Goal: Task Accomplishment & Management: Use online tool/utility

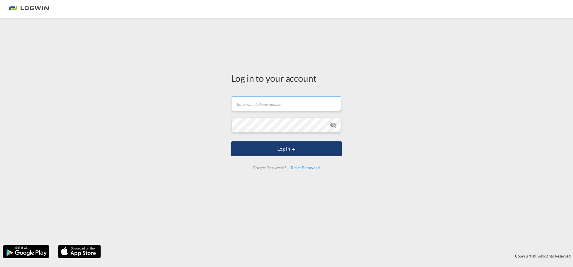
type input "[EMAIL_ADDRESS][PERSON_NAME][DOMAIN_NAME]"
click at [285, 151] on button "Log In" at bounding box center [286, 149] width 111 height 15
